Goal: Task Accomplishment & Management: Manage account settings

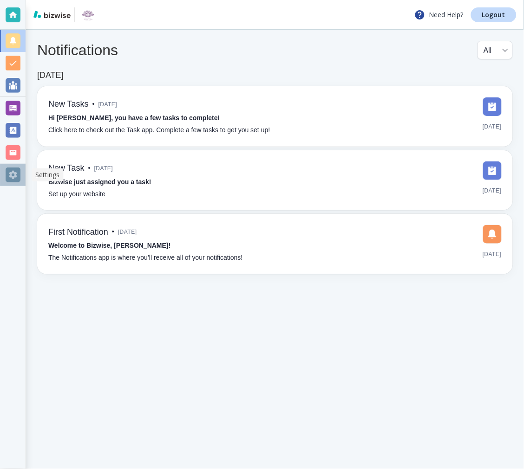
click at [12, 175] on div at bounding box center [13, 175] width 15 height 15
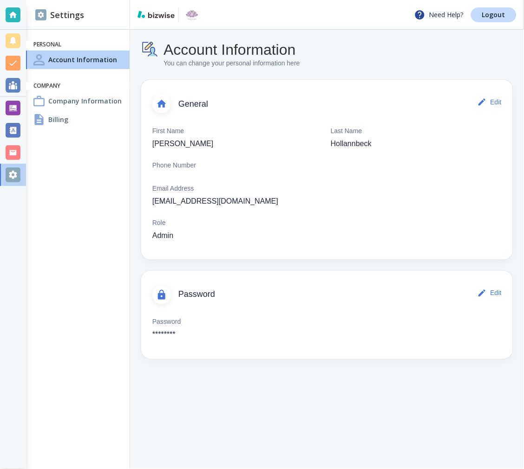
click at [0, 109] on div at bounding box center [13, 108] width 26 height 22
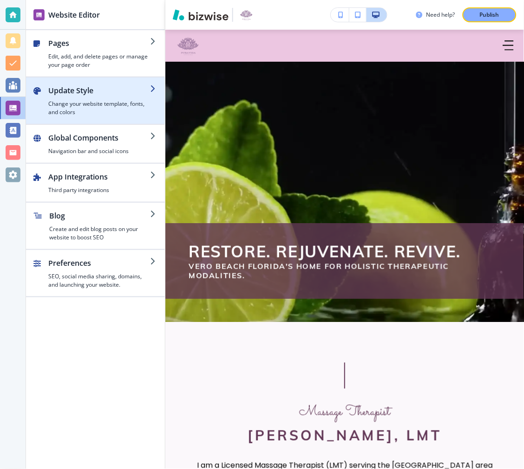
click at [92, 99] on div "button" at bounding box center [99, 98] width 102 height 4
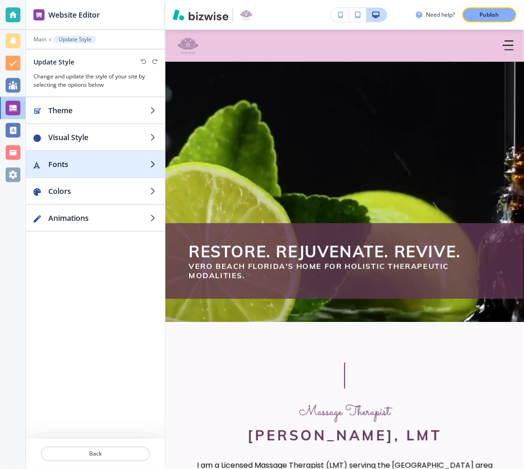
click at [90, 160] on h2 "Fonts" at bounding box center [99, 164] width 102 height 11
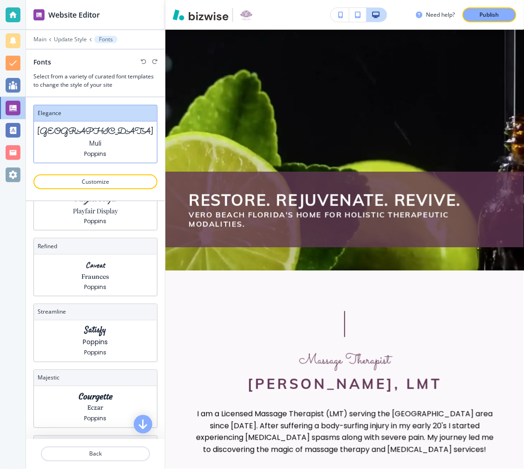
scroll to position [103, 0]
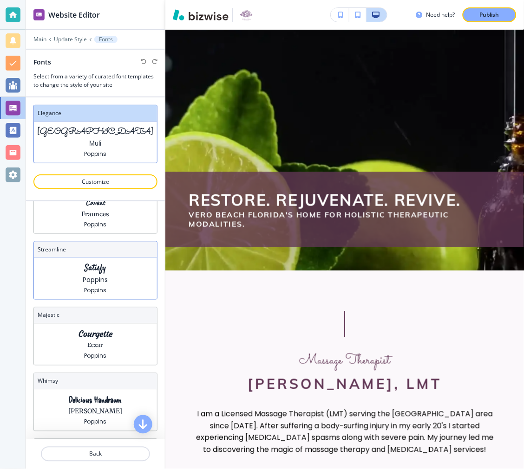
click at [112, 278] on div "Satisfy Poppins Poppins" at bounding box center [95, 278] width 123 height 41
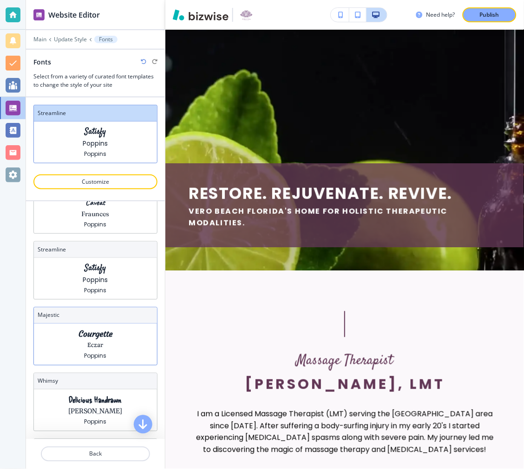
click at [109, 325] on div "Courgette Eczar Poppins" at bounding box center [95, 344] width 123 height 41
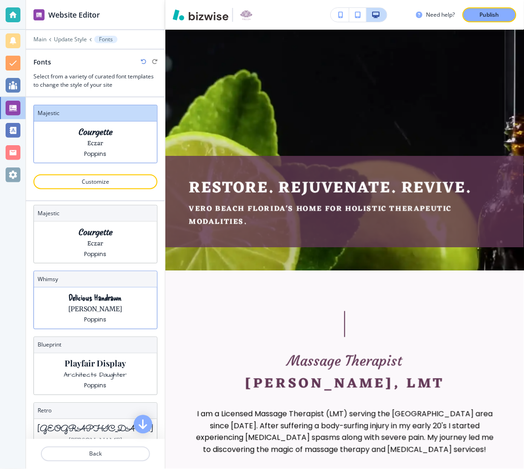
scroll to position [206, 0]
click at [107, 312] on p "Merriweather" at bounding box center [96, 309] width 54 height 10
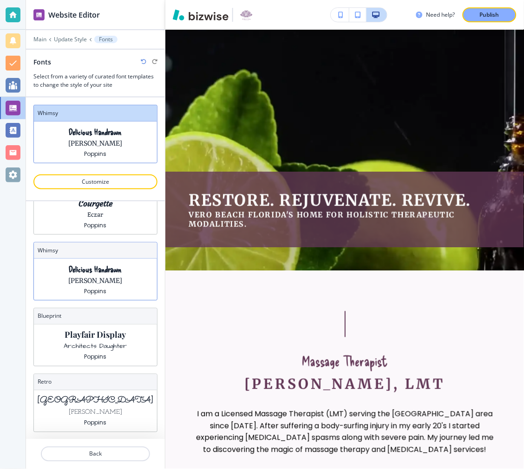
scroll to position [247, 0]
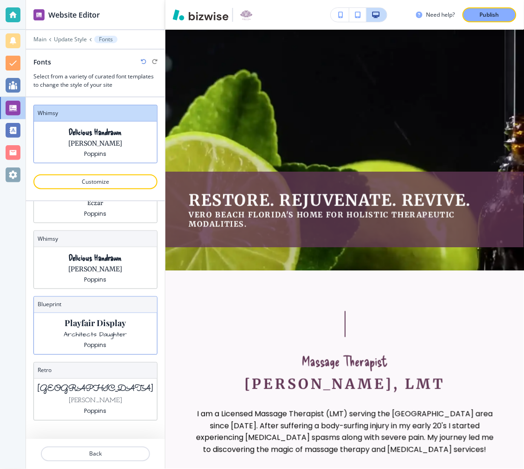
click at [101, 326] on p "Playfair Display" at bounding box center [95, 324] width 61 height 10
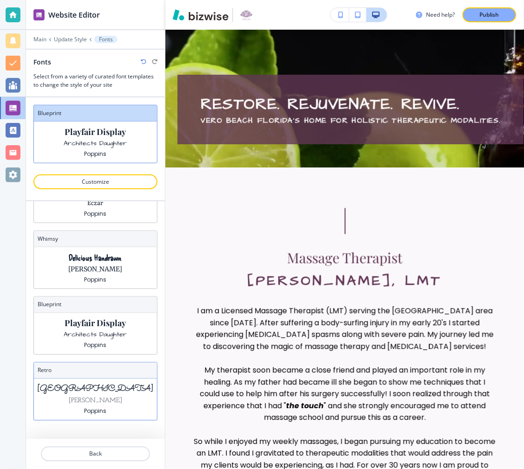
click at [114, 396] on div "Sacramento Josefin Slab Poppins" at bounding box center [95, 399] width 123 height 41
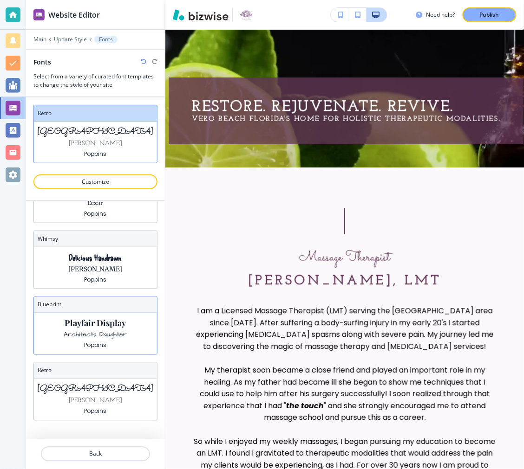
click at [84, 331] on p "Architects Daughter" at bounding box center [95, 335] width 63 height 10
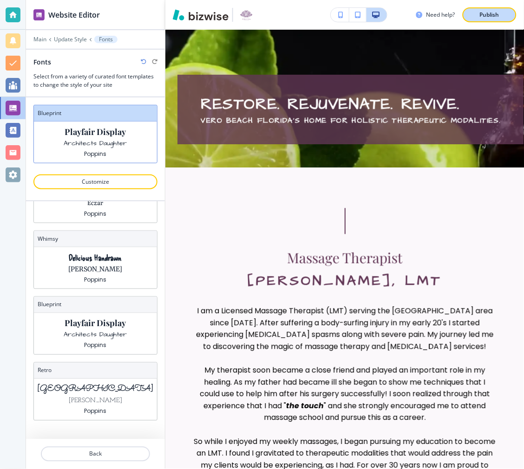
click at [486, 16] on p "Publish" at bounding box center [488, 15] width 19 height 8
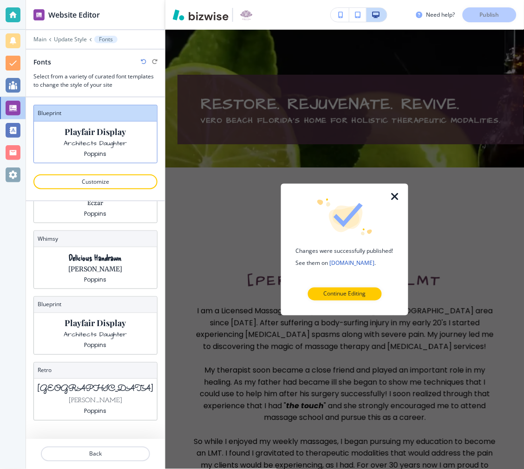
click at [398, 196] on icon "button" at bounding box center [394, 196] width 11 height 11
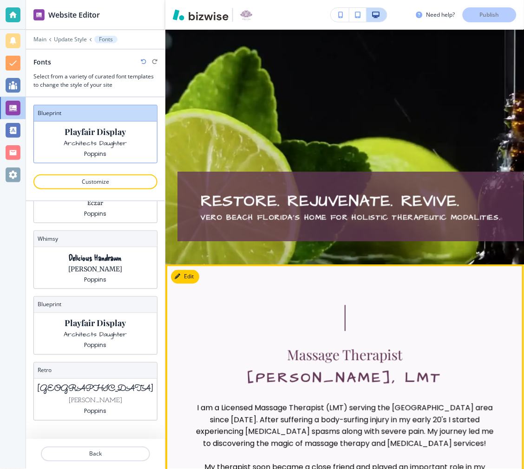
scroll to position [0, 0]
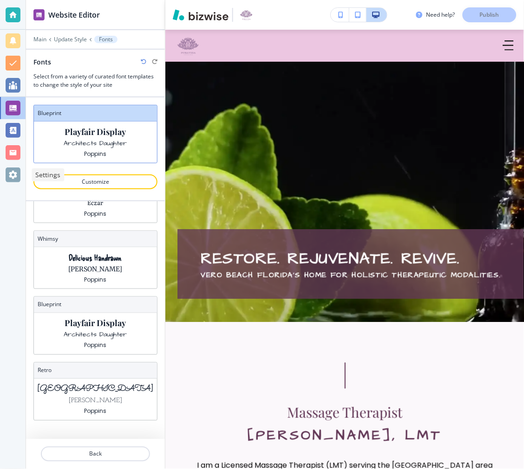
click at [14, 166] on div at bounding box center [13, 175] width 26 height 22
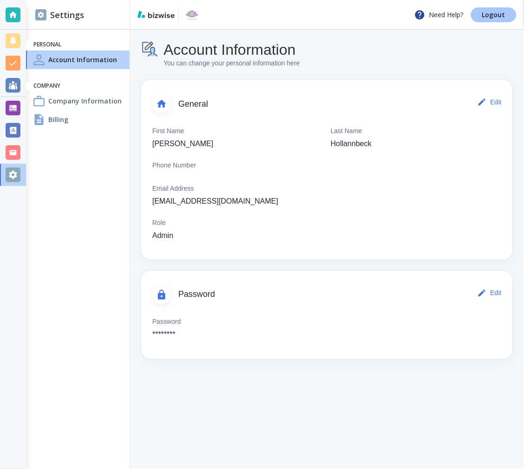
click at [494, 16] on p "Logout" at bounding box center [493, 15] width 23 height 6
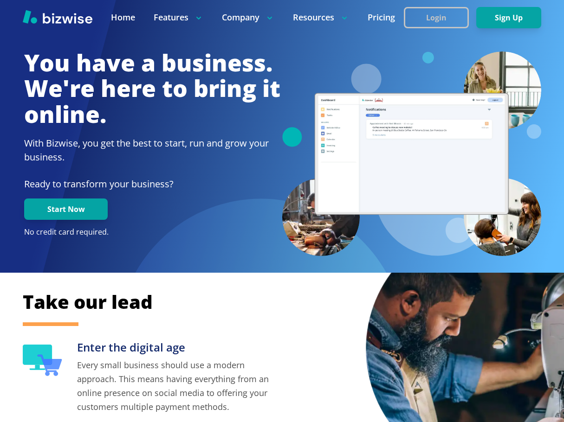
click at [434, 24] on button "Login" at bounding box center [436, 17] width 65 height 21
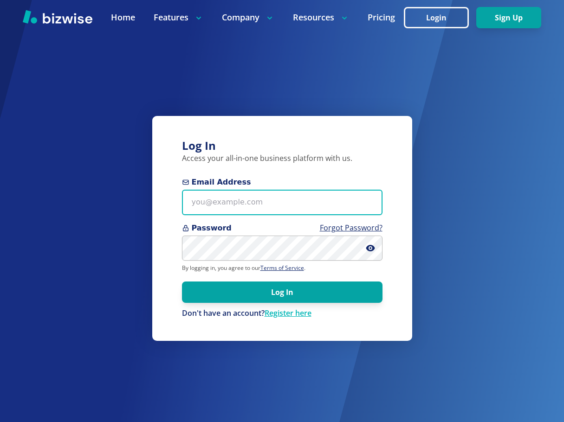
click at [257, 197] on input "Email Address" at bounding box center [282, 203] width 201 height 26
click at [327, 197] on input "Email Address" at bounding box center [282, 203] width 201 height 26
paste input "veropuravida@gmail.com"
type input "veropuravida@gmail.com"
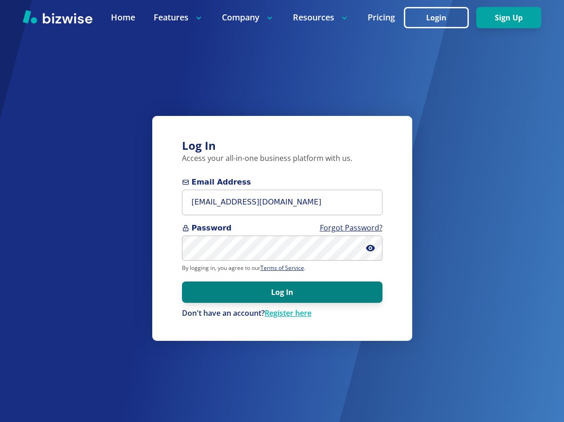
click at [307, 295] on button "Log In" at bounding box center [282, 292] width 201 height 21
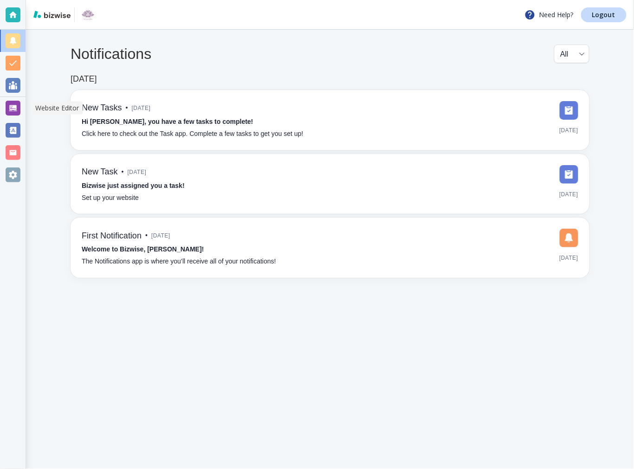
click at [8, 113] on div at bounding box center [13, 108] width 15 height 15
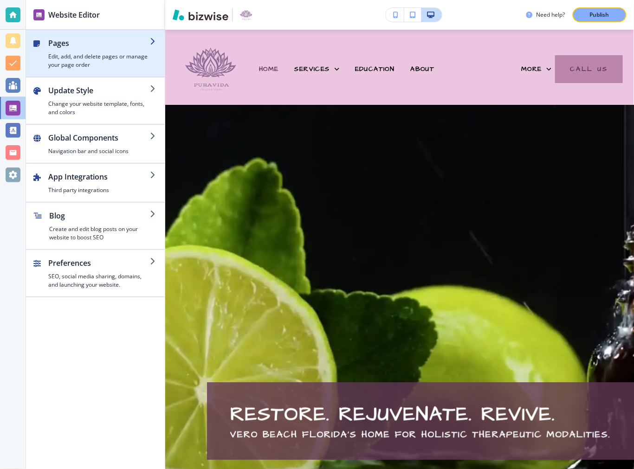
click at [105, 56] on h4 "Edit, add, and delete pages or manage your page order" at bounding box center [99, 60] width 102 height 17
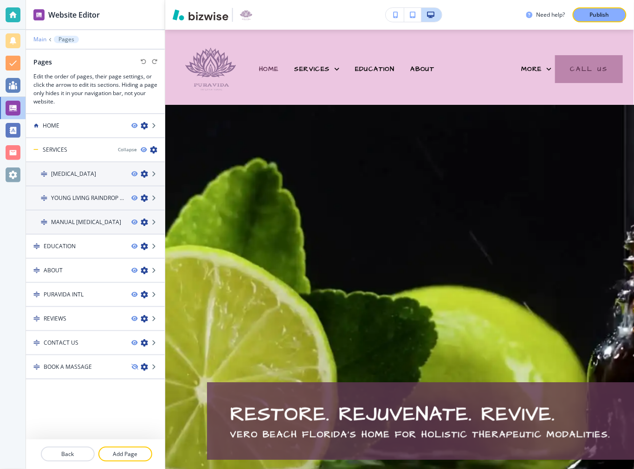
click at [42, 40] on p "Main" at bounding box center [39, 39] width 13 height 6
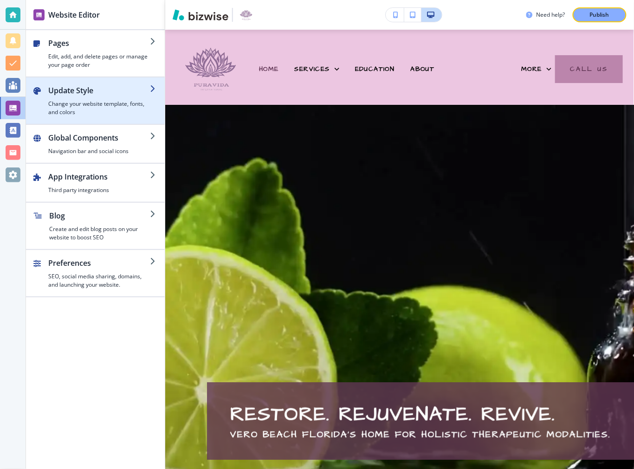
click at [95, 92] on h2 "Update Style" at bounding box center [99, 90] width 102 height 11
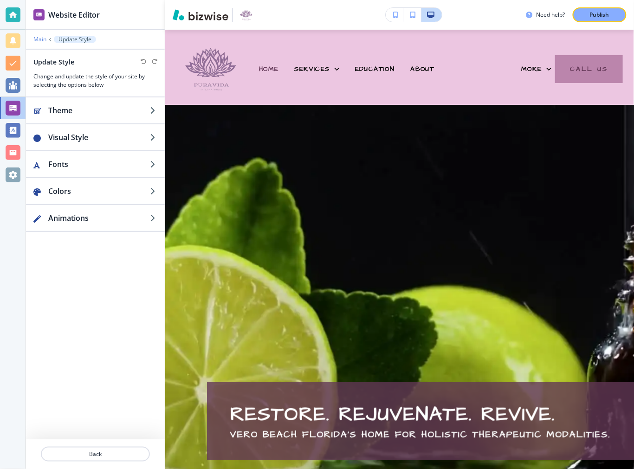
click at [42, 41] on p "Main" at bounding box center [39, 39] width 13 height 6
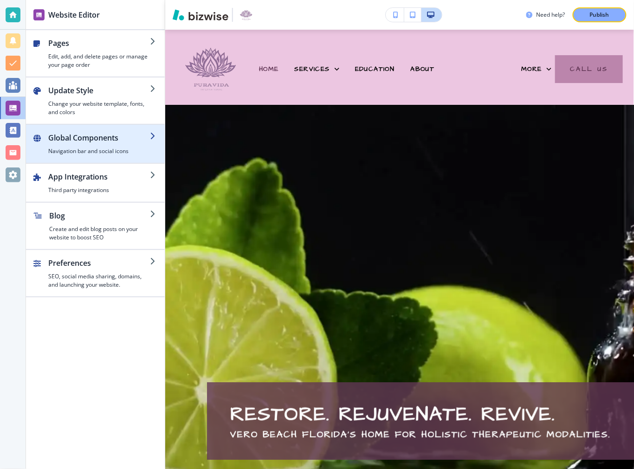
click at [90, 134] on h2 "Global Components" at bounding box center [99, 137] width 102 height 11
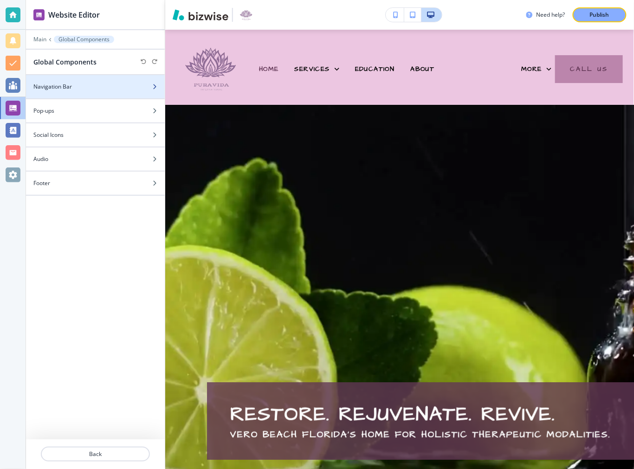
click at [79, 87] on div "Navigation Bar" at bounding box center [85, 87] width 118 height 8
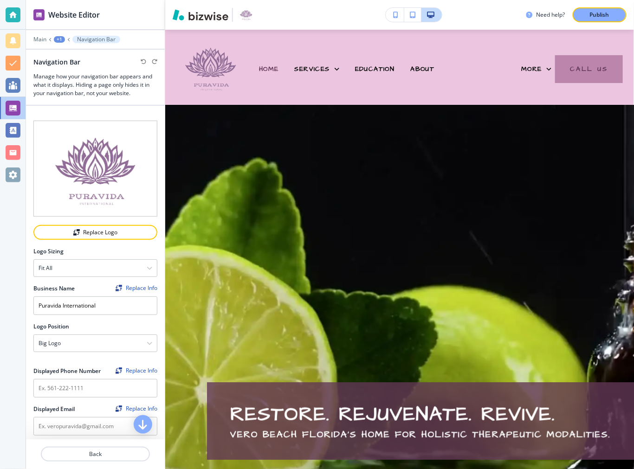
scroll to position [309, 0]
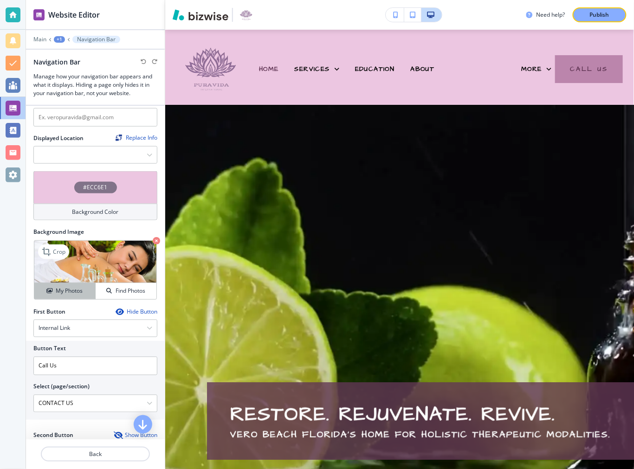
click at [70, 287] on h4 "My Photos" at bounding box center [69, 291] width 27 height 8
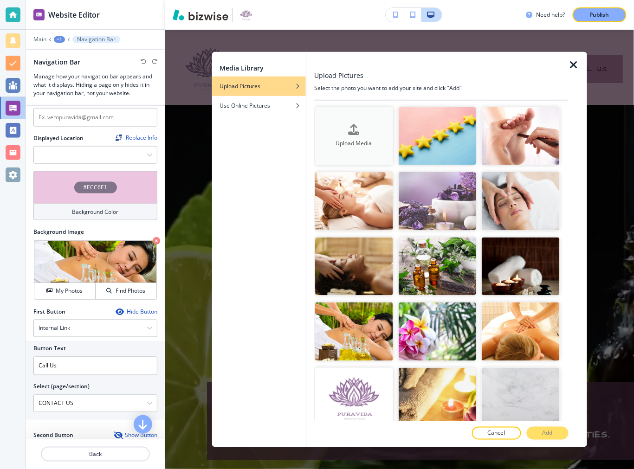
click at [354, 130] on icon "button" at bounding box center [354, 129] width 11 height 11
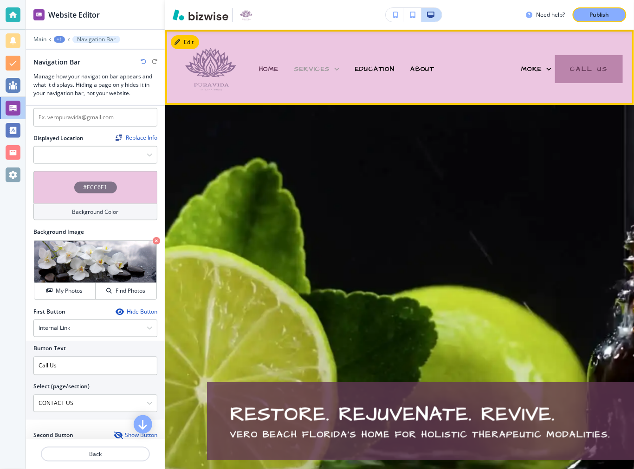
click at [338, 68] on icon at bounding box center [336, 69] width 9 height 9
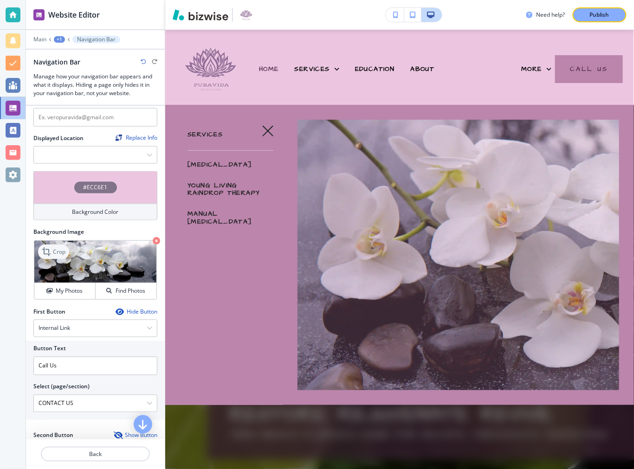
click at [49, 248] on icon at bounding box center [47, 251] width 11 height 11
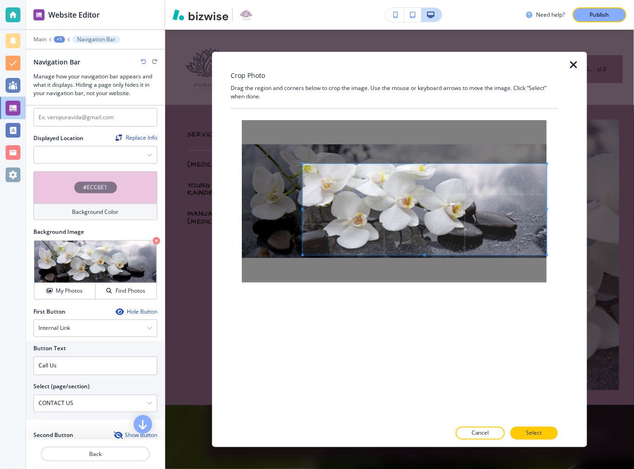
click at [401, 210] on span at bounding box center [425, 209] width 244 height 91
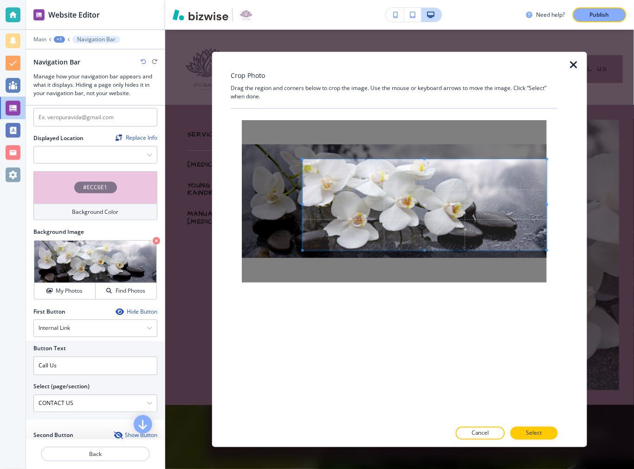
click at [420, 209] on span at bounding box center [425, 204] width 244 height 91
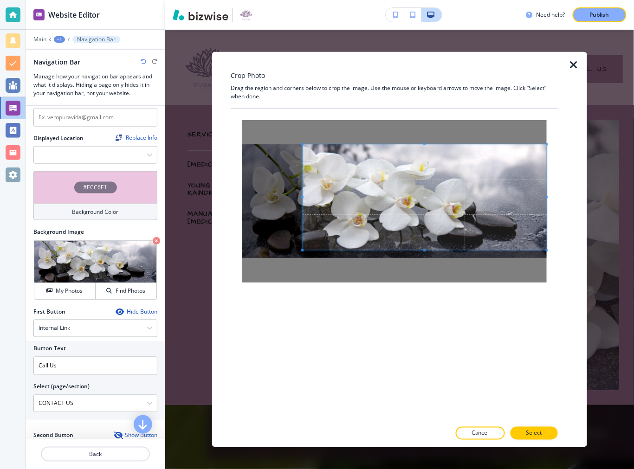
click at [425, 141] on div at bounding box center [394, 201] width 305 height 162
click at [540, 433] on p "Select" at bounding box center [534, 433] width 16 height 8
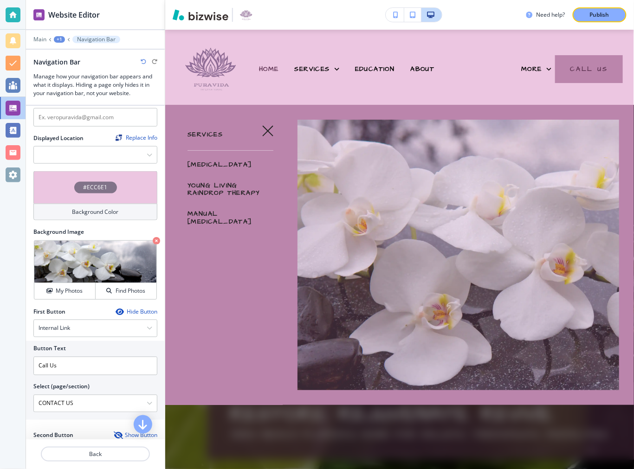
click at [97, 183] on h4 "#ECC6E1" at bounding box center [96, 187] width 24 height 8
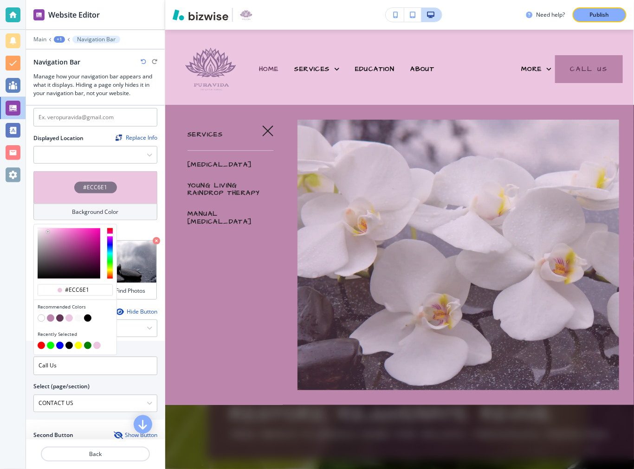
click at [42, 317] on div at bounding box center [75, 319] width 75 height 9
click at [40, 315] on button "button" at bounding box center [41, 318] width 7 height 7
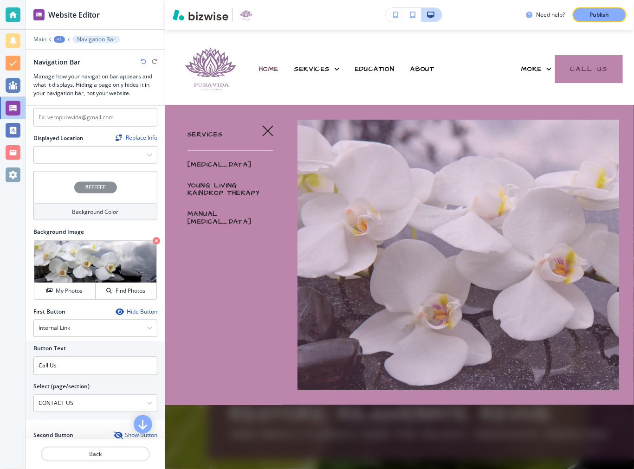
click at [143, 63] on icon "button" at bounding box center [144, 62] width 6 height 6
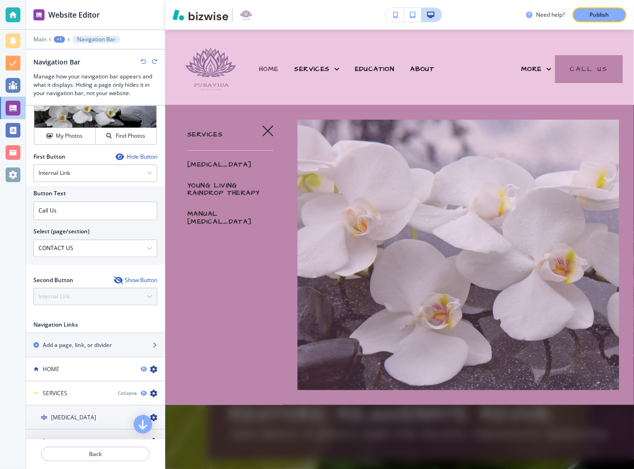
scroll to position [462, 0]
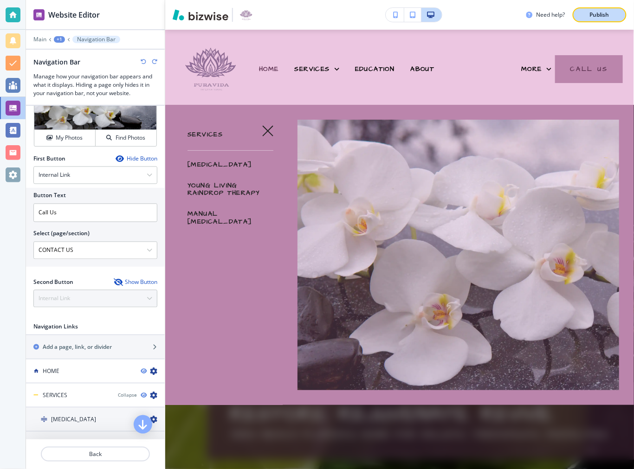
click at [597, 10] on button "Publish" at bounding box center [600, 14] width 54 height 15
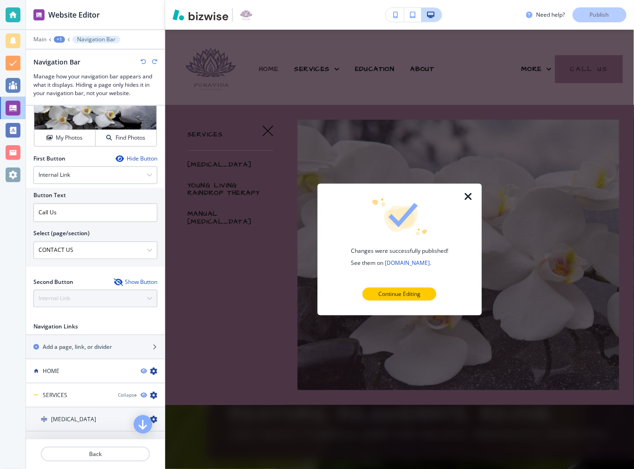
click at [471, 198] on icon "button" at bounding box center [468, 196] width 11 height 11
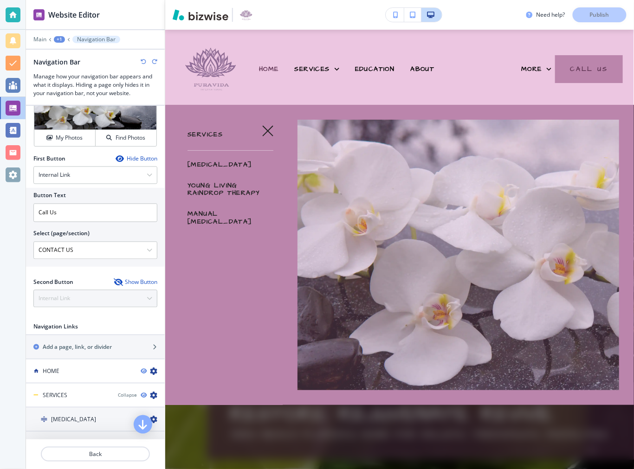
click at [18, 175] on div at bounding box center [13, 175] width 15 height 15
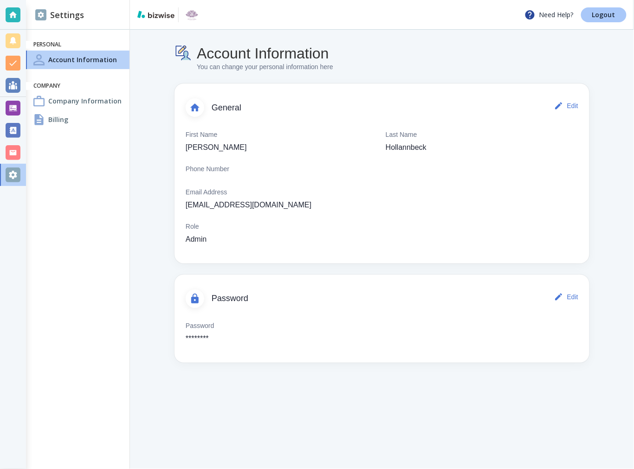
click at [595, 14] on p "Logout" at bounding box center [603, 15] width 23 height 6
